Goal: Book appointment/travel/reservation

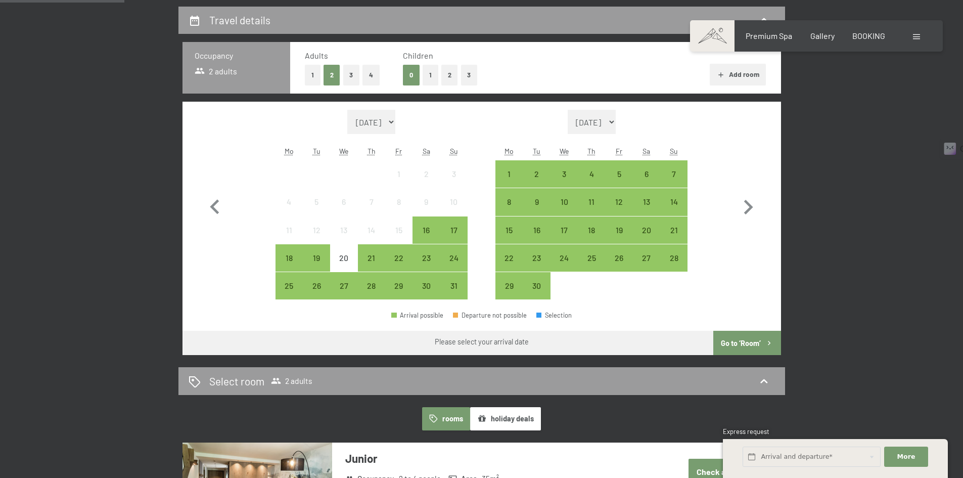
drag, startPoint x: 0, startPoint y: 0, endPoint x: 218, endPoint y: 69, distance: 229.1
click at [218, 69] on div "Occupancy 2 adults Adults 1 2 3 4 Children 0 1 2 3 Add room Month/year [DATE] […" at bounding box center [482, 198] width 599 height 313
click at [218, 69] on span "2 adults" at bounding box center [216, 71] width 43 height 11
click at [445, 76] on button "2" at bounding box center [449, 75] width 17 height 21
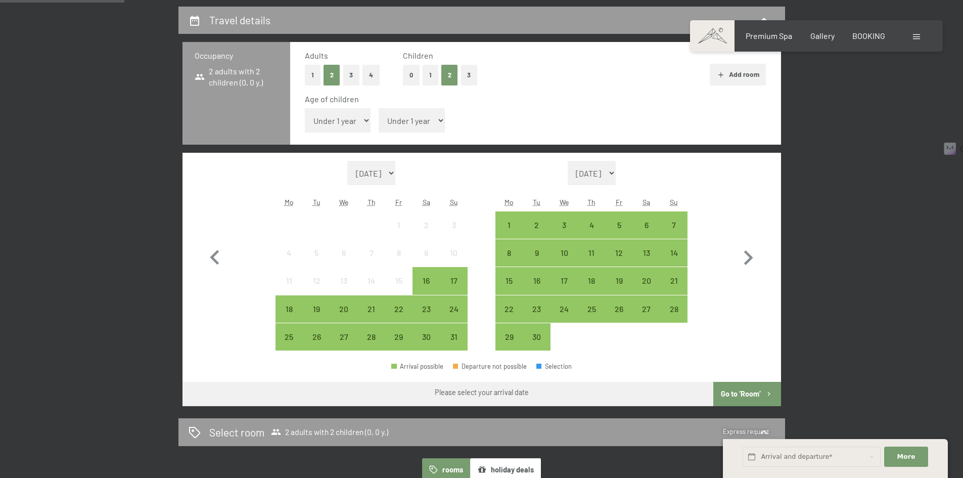
click at [367, 120] on select "Under 1 year 1 year 2 years 3 years 4 years 5 years 6 years 7 years 8 years 9 y…" at bounding box center [338, 120] width 66 height 24
select select "5"
click at [305, 108] on select "Under 1 year 1 year 2 years 3 years 4 years 5 years 6 years 7 years 8 years 9 y…" at bounding box center [338, 120] width 66 height 24
click at [417, 125] on select "Under 1 year 1 year 2 years 3 years 4 years 5 years 6 years 7 years 8 years 9 y…" at bounding box center [412, 120] width 66 height 24
select select "10"
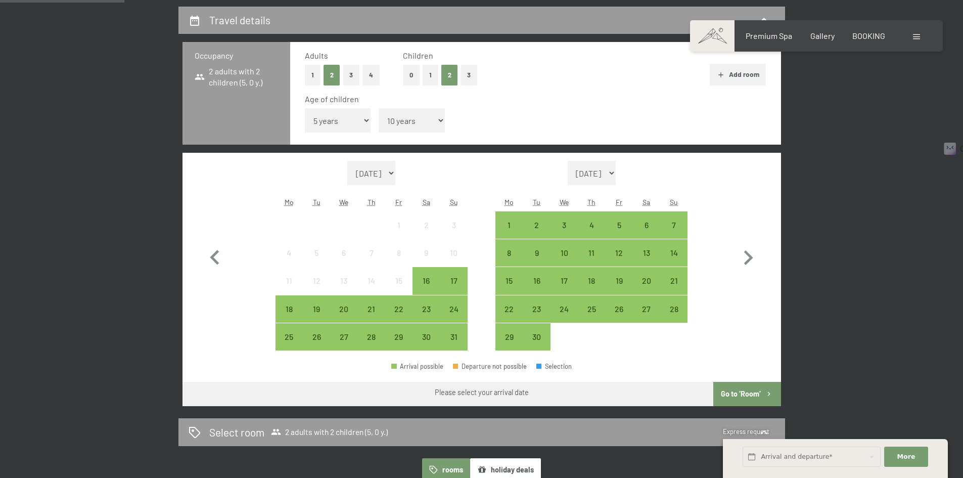
click at [379, 108] on select "Under 1 year 1 year 2 years 3 years 4 years 5 years 6 years 7 years 8 years 9 y…" at bounding box center [412, 120] width 66 height 24
click at [751, 257] on icon "button" at bounding box center [748, 257] width 9 height 15
select select "[DATE]"
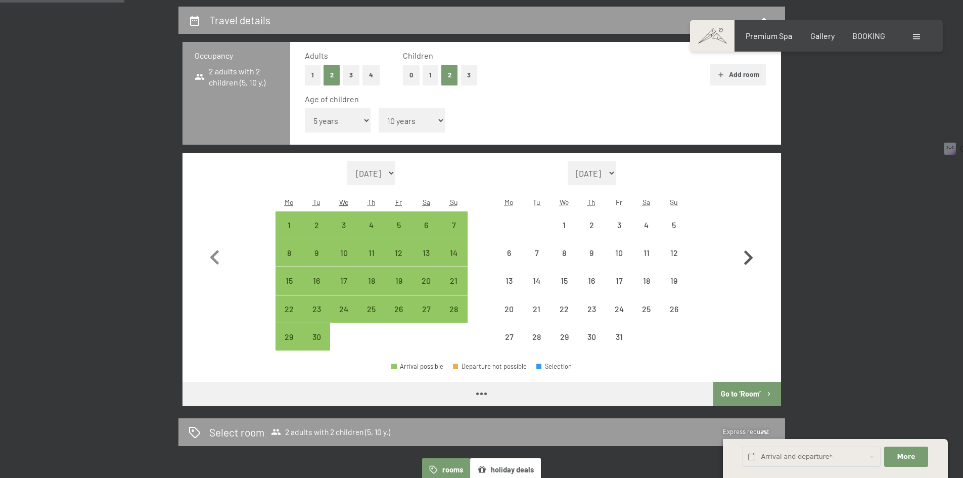
click at [751, 257] on icon "button" at bounding box center [748, 257] width 9 height 15
select select "[DATE]"
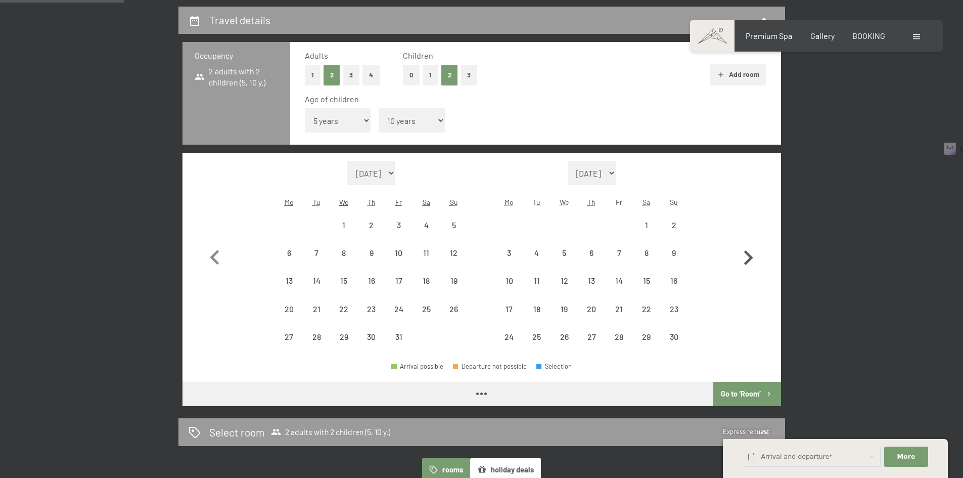
click at [751, 257] on icon "button" at bounding box center [748, 257] width 9 height 15
select select "[DATE]"
click at [751, 257] on icon "button" at bounding box center [748, 257] width 9 height 15
select select "[DATE]"
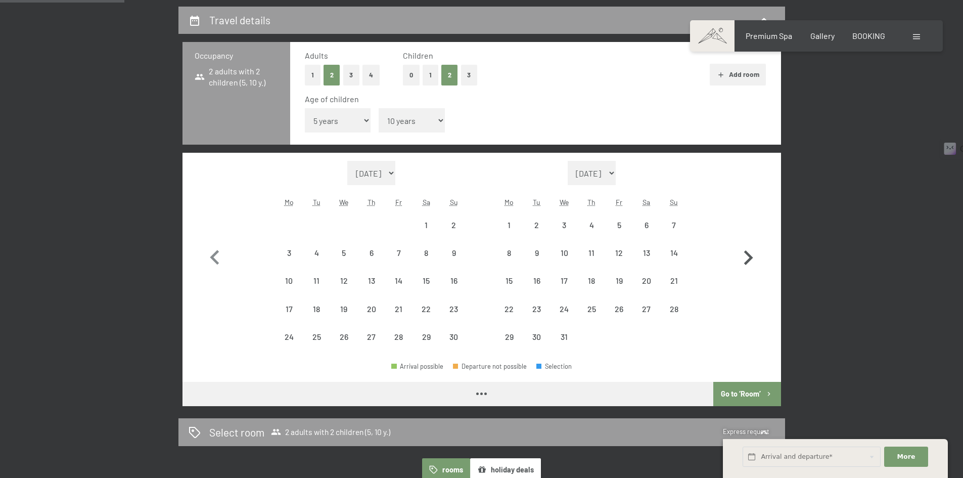
select select "[DATE]"
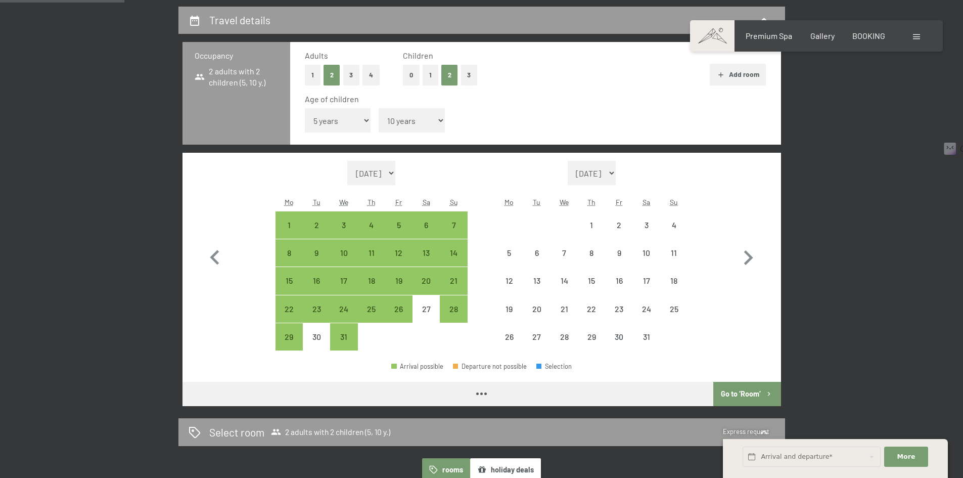
select select "[DATE]"
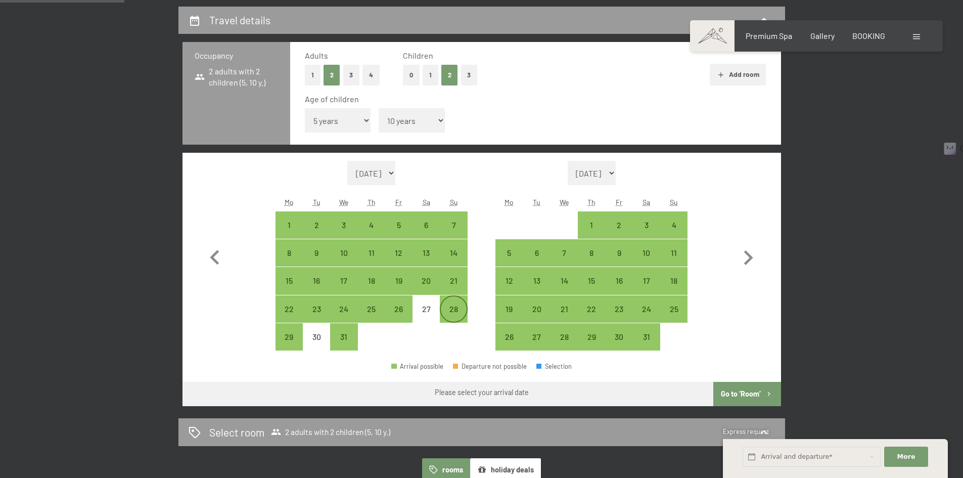
click at [449, 319] on div "28" at bounding box center [453, 317] width 25 height 25
select select "[DATE]"
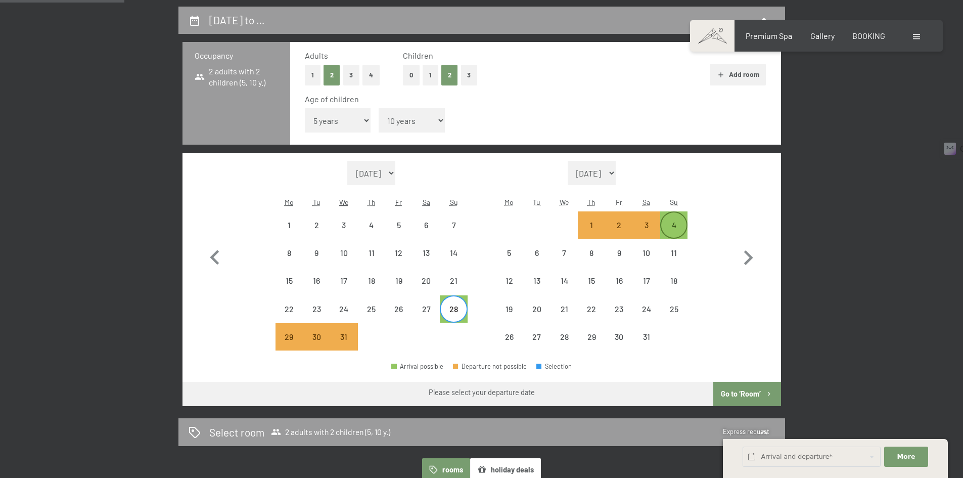
click at [685, 221] on div "4" at bounding box center [673, 233] width 25 height 25
select select "[DATE]"
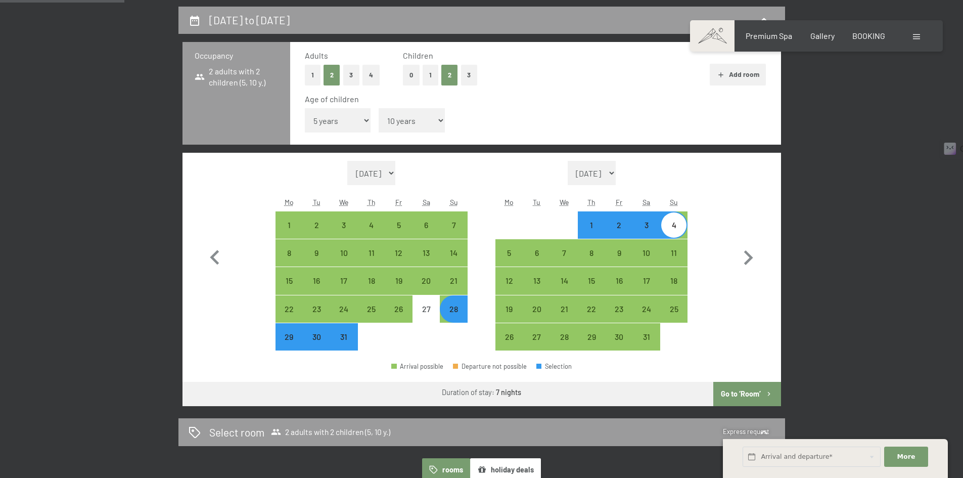
click at [766, 396] on icon "button" at bounding box center [769, 394] width 9 height 9
select select "[DATE]"
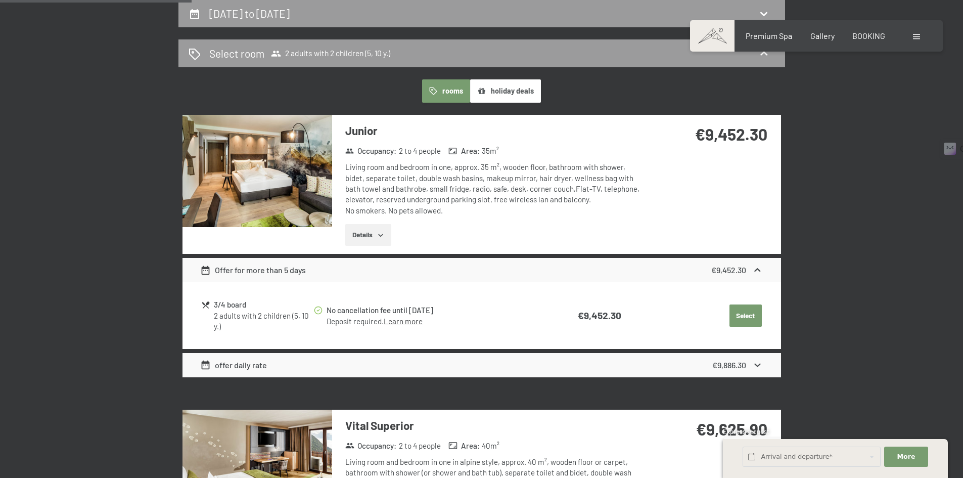
scroll to position [249, 0]
